Goal: Download file/media

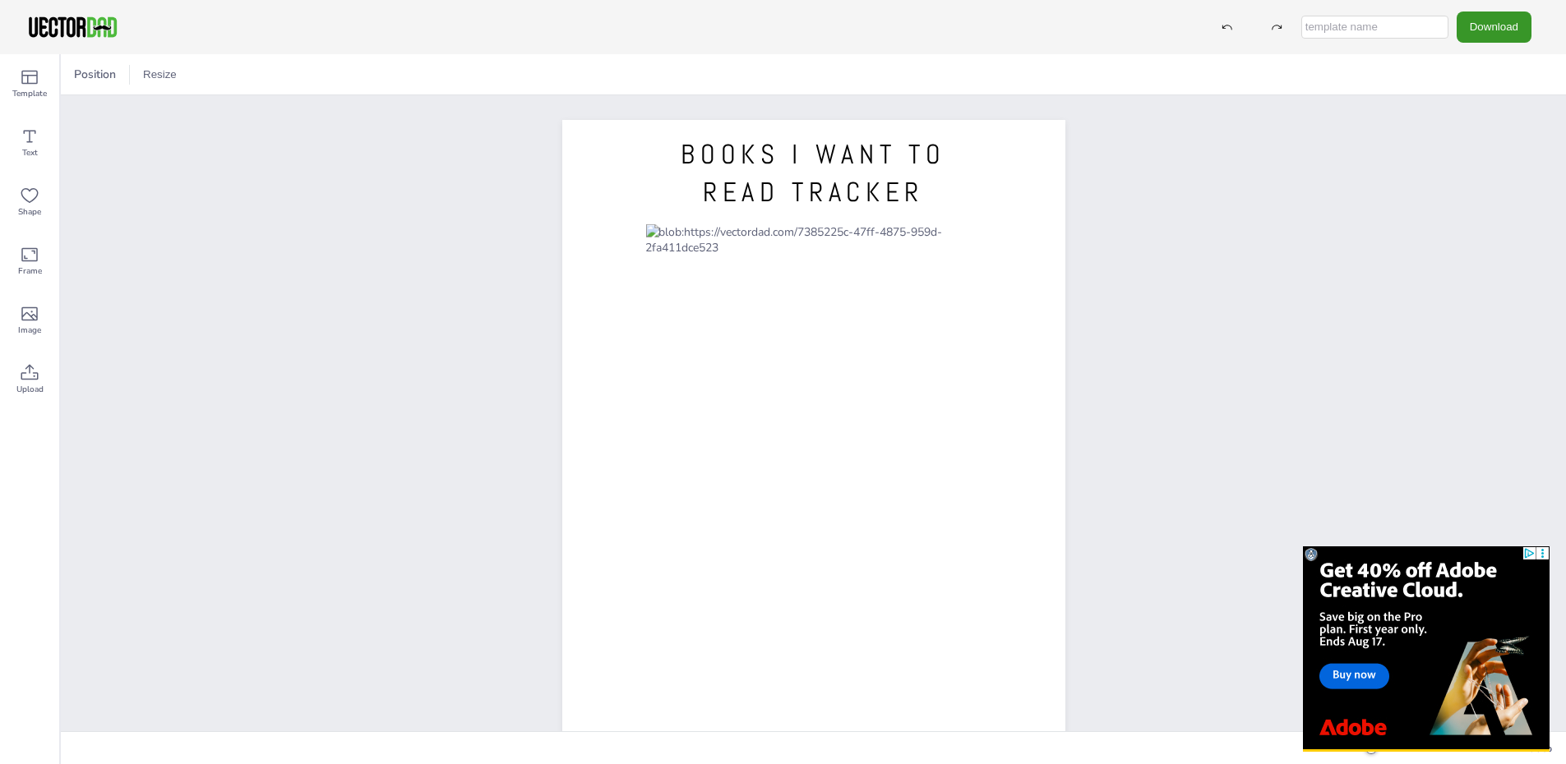
click at [1530, 25] on button "Download" at bounding box center [1493, 27] width 75 height 30
click at [1465, 196] on li "PDF" at bounding box center [1486, 201] width 135 height 34
